Goal: Task Accomplishment & Management: Manage account settings

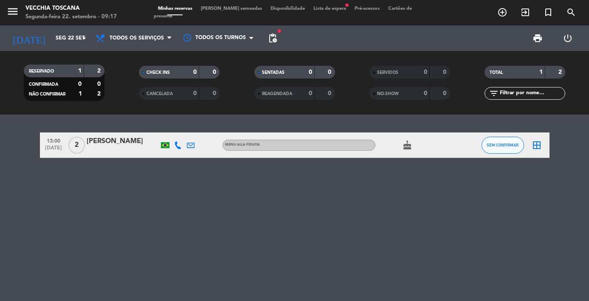
click at [179, 144] on icon at bounding box center [178, 145] width 8 height 8
click at [182, 131] on span "content_paste" at bounding box center [183, 131] width 6 height 6
click at [96, 143] on div "[PERSON_NAME]" at bounding box center [123, 141] width 72 height 11
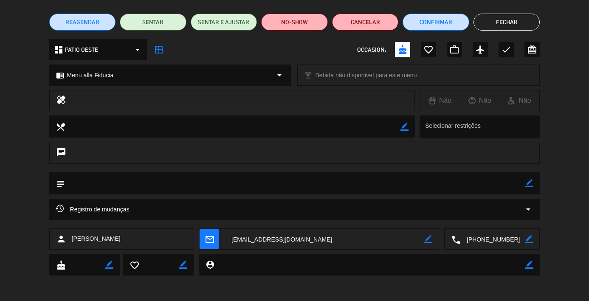
scroll to position [62, 0]
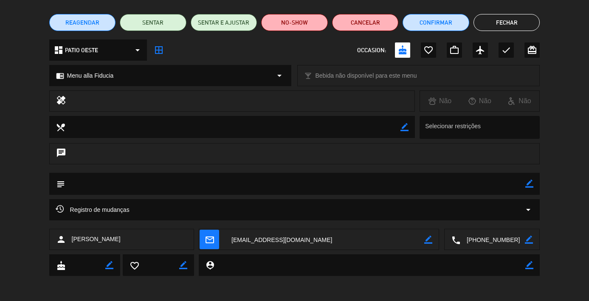
click at [261, 236] on textarea at bounding box center [324, 239] width 199 height 21
click at [478, 238] on textarea at bounding box center [492, 239] width 65 height 21
click at [512, 219] on span "content_paste" at bounding box center [511, 219] width 6 height 6
click at [354, 19] on button "Cancelar" at bounding box center [365, 22] width 67 height 17
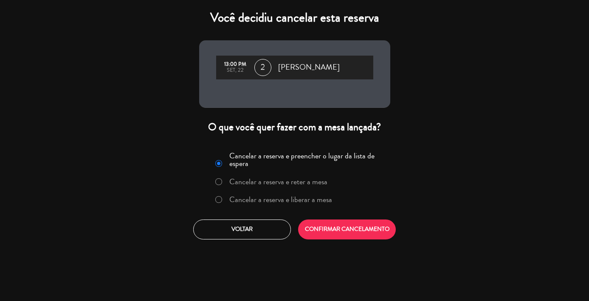
click at [263, 185] on label "Cancelar a reserva e reter a mesa" at bounding box center [278, 182] width 98 height 8
click at [320, 236] on button "CONFIRMAR CANCELAMENTO" at bounding box center [347, 229] width 98 height 20
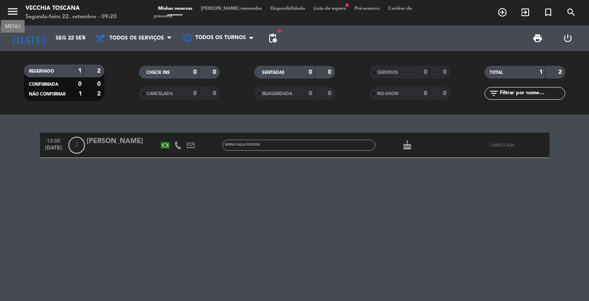
click at [14, 14] on icon "menu" at bounding box center [12, 11] width 13 height 13
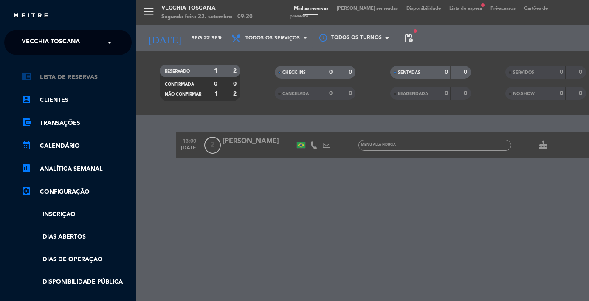
click at [51, 74] on link "chrome_reader_mode Lista de Reservas" at bounding box center [76, 77] width 110 height 10
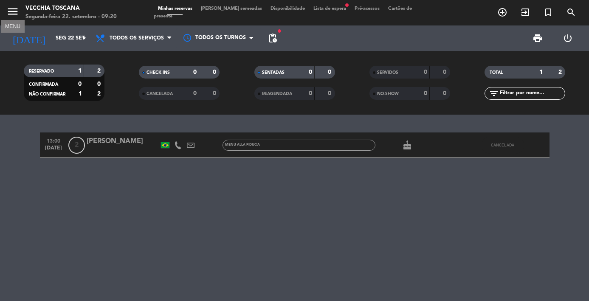
click at [14, 9] on icon "menu" at bounding box center [12, 11] width 13 height 13
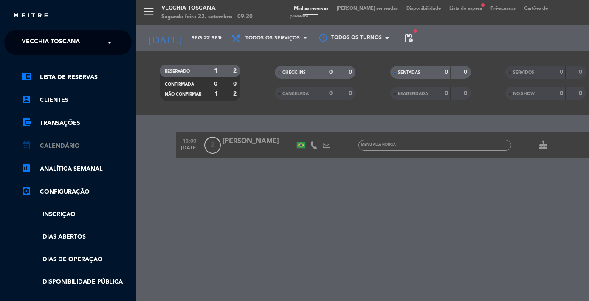
click at [49, 145] on link "calendar_month Calendário" at bounding box center [76, 146] width 110 height 10
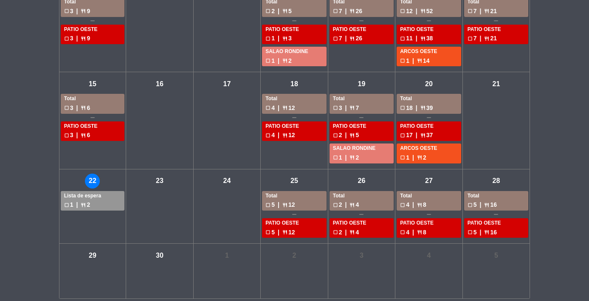
scroll to position [185, 0]
click at [70, 200] on div "check_box_outline_blank 1 | restaurant 2" at bounding box center [92, 205] width 57 height 10
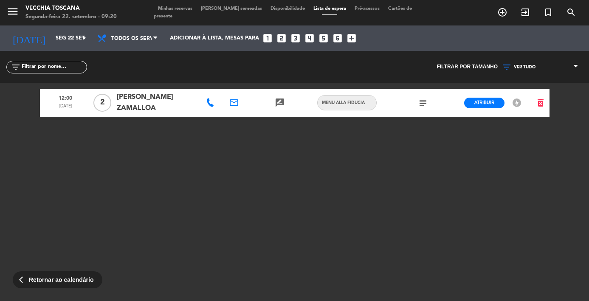
click at [420, 102] on icon "subject" at bounding box center [423, 103] width 10 height 10
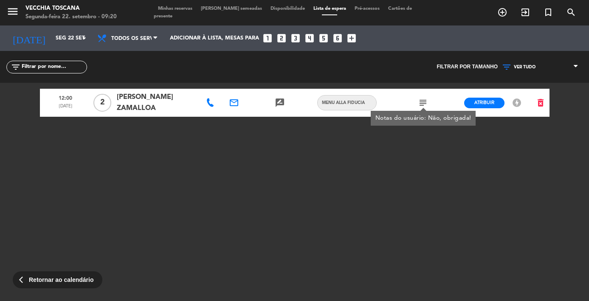
click at [226, 114] on div "email" at bounding box center [233, 103] width 23 height 28
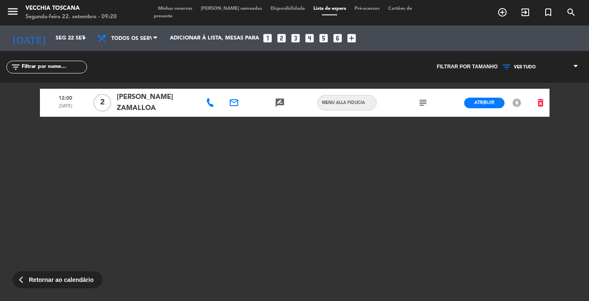
click at [206, 102] on icon at bounding box center [210, 102] width 8 height 8
click at [234, 90] on span "Copiar" at bounding box center [237, 86] width 18 height 9
